Goal: Check status

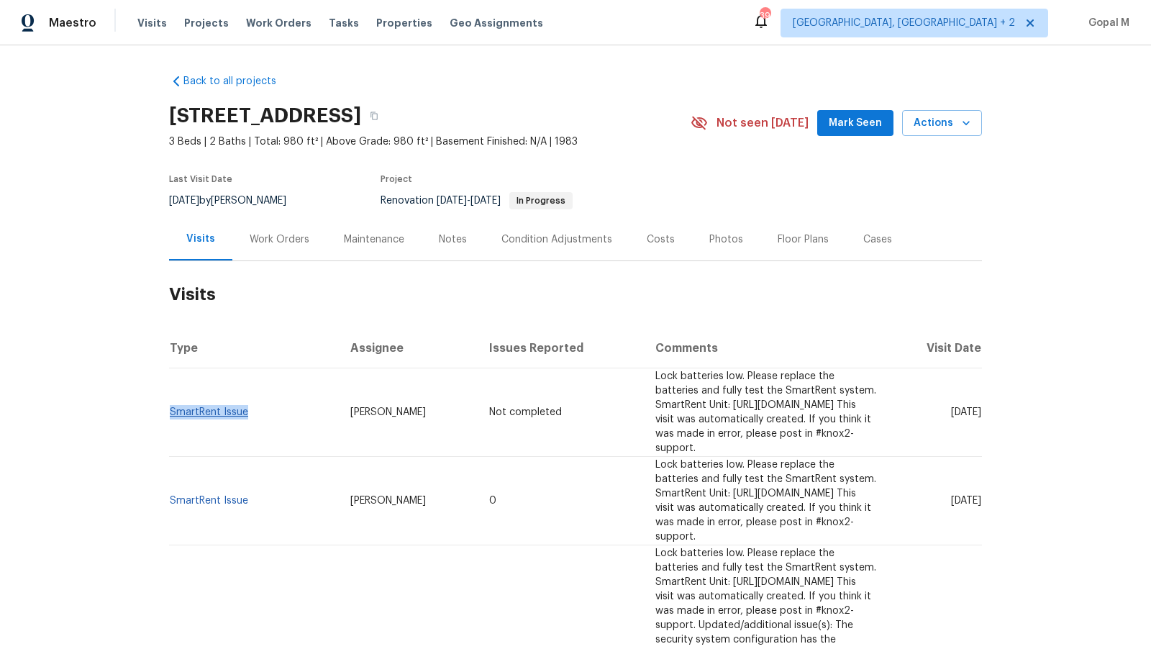
drag, startPoint x: 252, startPoint y: 403, endPoint x: 169, endPoint y: 407, distance: 82.8
click at [169, 407] on td "SmartRent Issue" at bounding box center [254, 412] width 170 height 89
copy link "SmartRent Issue"
click at [157, 406] on div "Back to all projects [STREET_ADDRESS] 3 Beds | 2 Baths | Total: 980 ft² | Above…" at bounding box center [575, 347] width 1151 height 604
drag, startPoint x: 216, startPoint y: 201, endPoint x: 169, endPoint y: 201, distance: 46.8
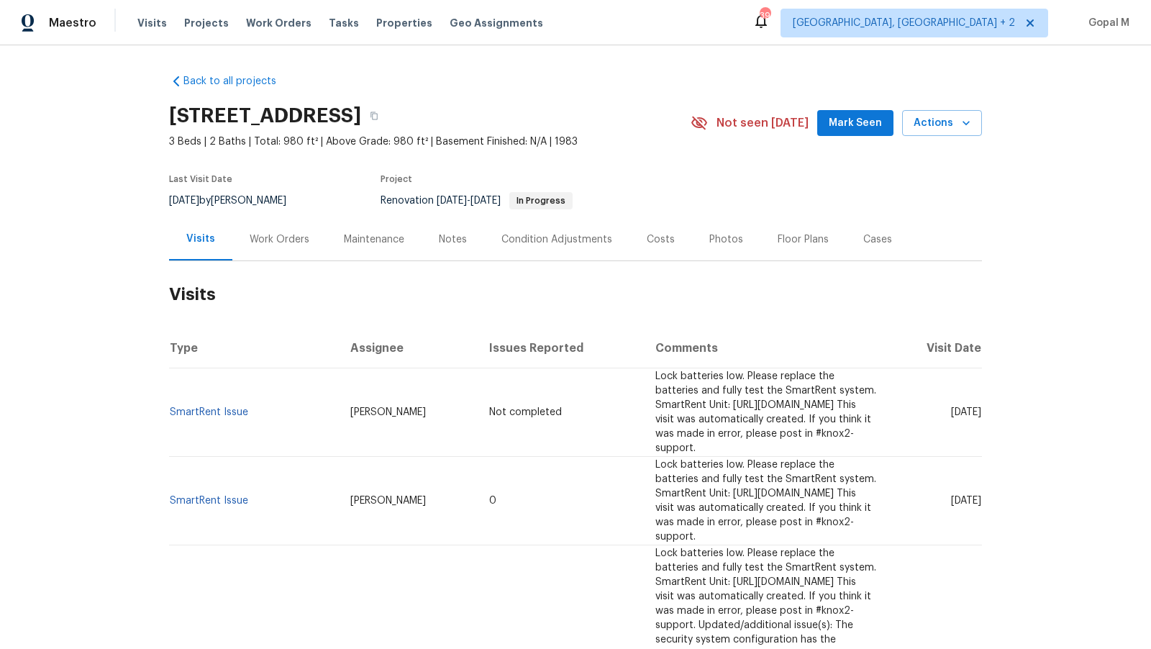
click at [169, 201] on div "[DATE] by [PERSON_NAME]" at bounding box center [236, 200] width 135 height 17
copy span "[DATE]"
click at [287, 239] on div "Work Orders" at bounding box center [280, 239] width 60 height 14
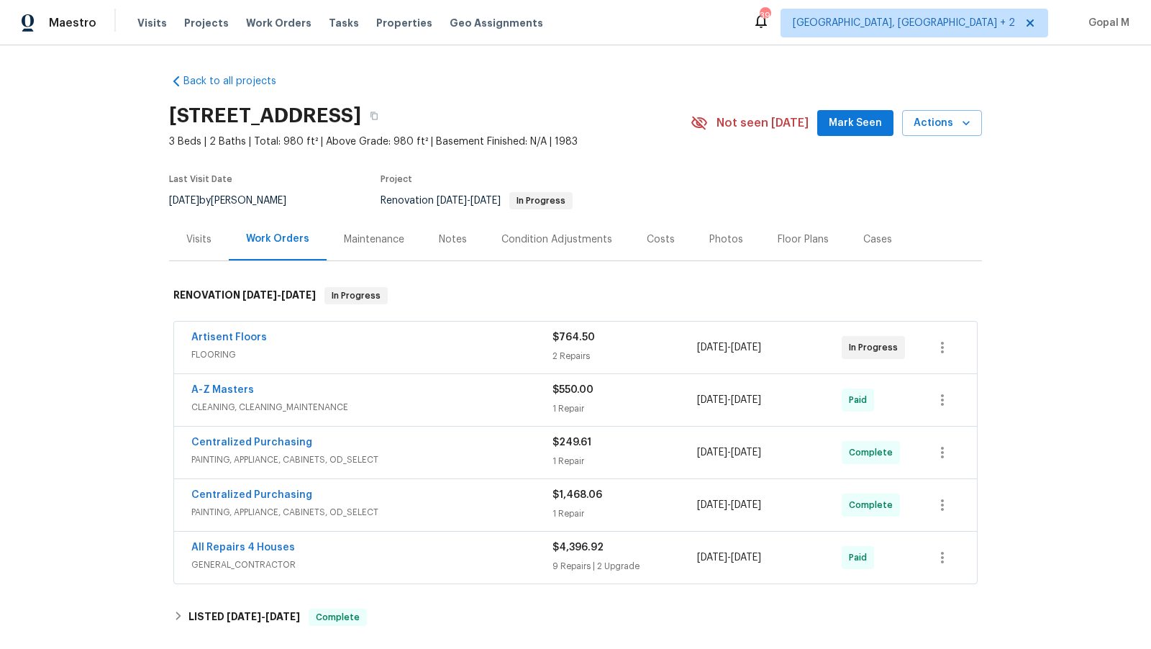
drag, startPoint x: 793, startPoint y: 348, endPoint x: 689, endPoint y: 350, distance: 103.6
click at [689, 350] on div "Artisent Floors FLOORING $764.50 2 Repairs [DATE] - [DATE] In Progress" at bounding box center [558, 347] width 734 height 35
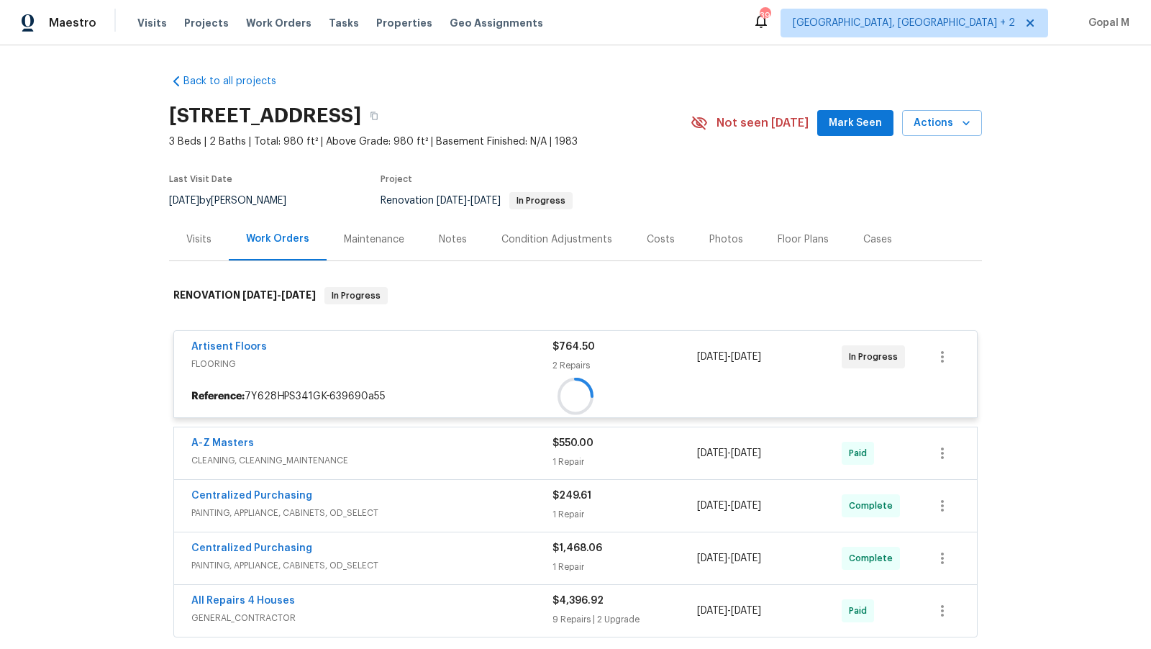
copy div "[DATE] - [DATE]"
